Goal: Information Seeking & Learning: Learn about a topic

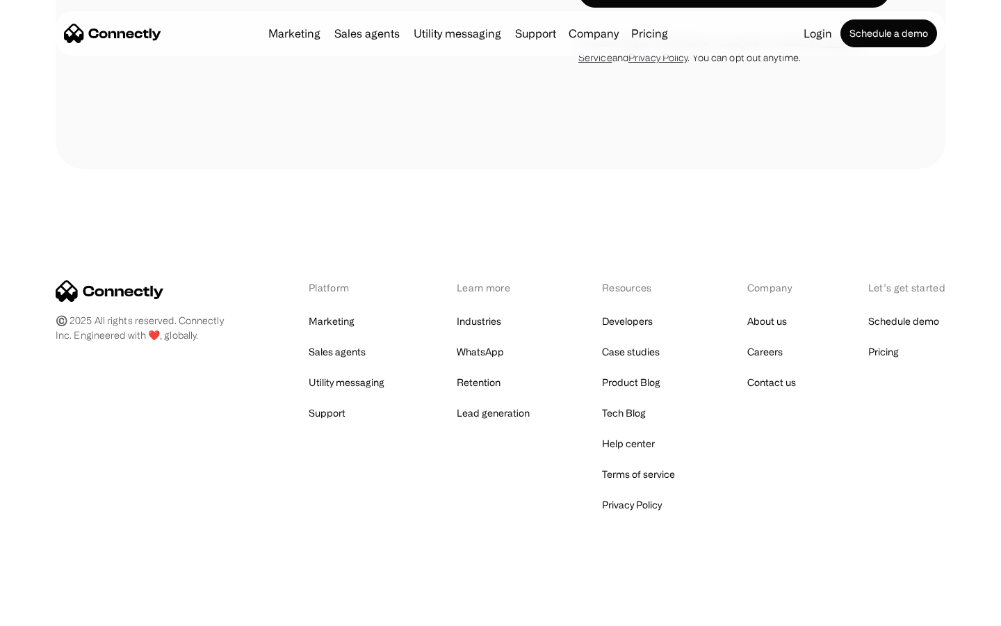
scroll to position [2352, 0]
